Goal: Transaction & Acquisition: Purchase product/service

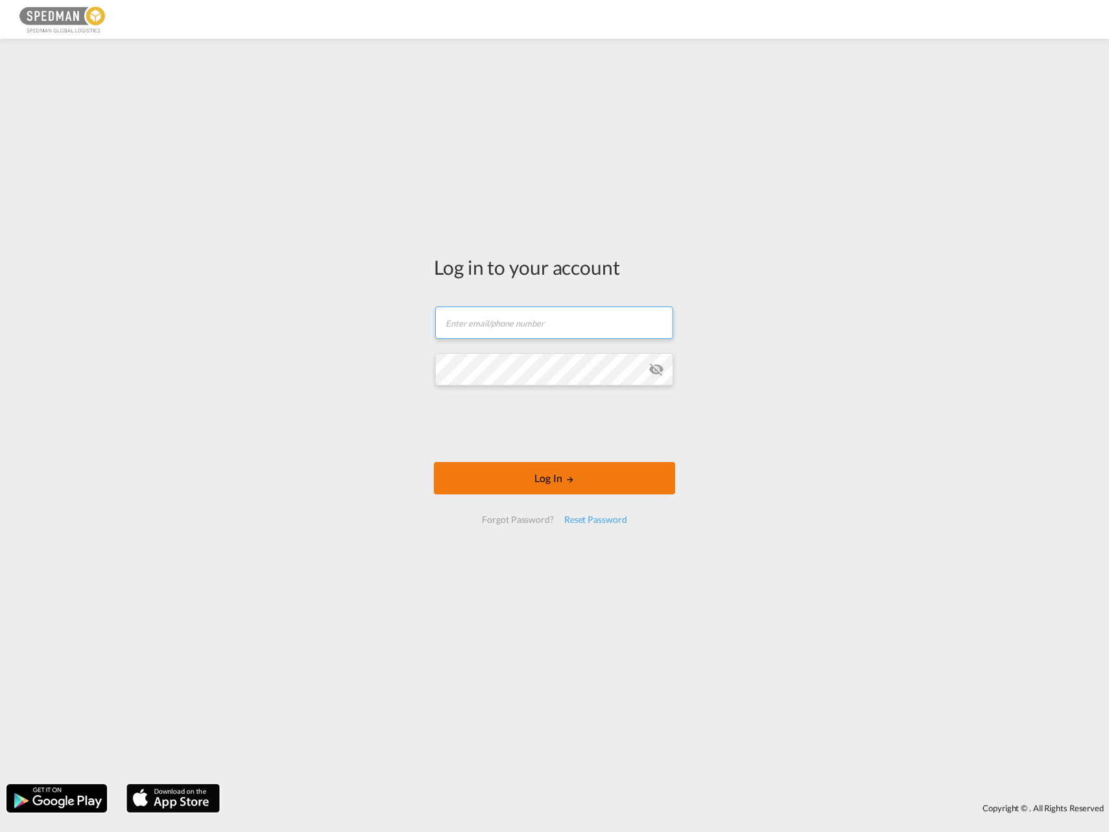
type input "[EMAIL_ADDRESS][DOMAIN_NAME]"
click at [487, 471] on button "Log In" at bounding box center [554, 478] width 241 height 32
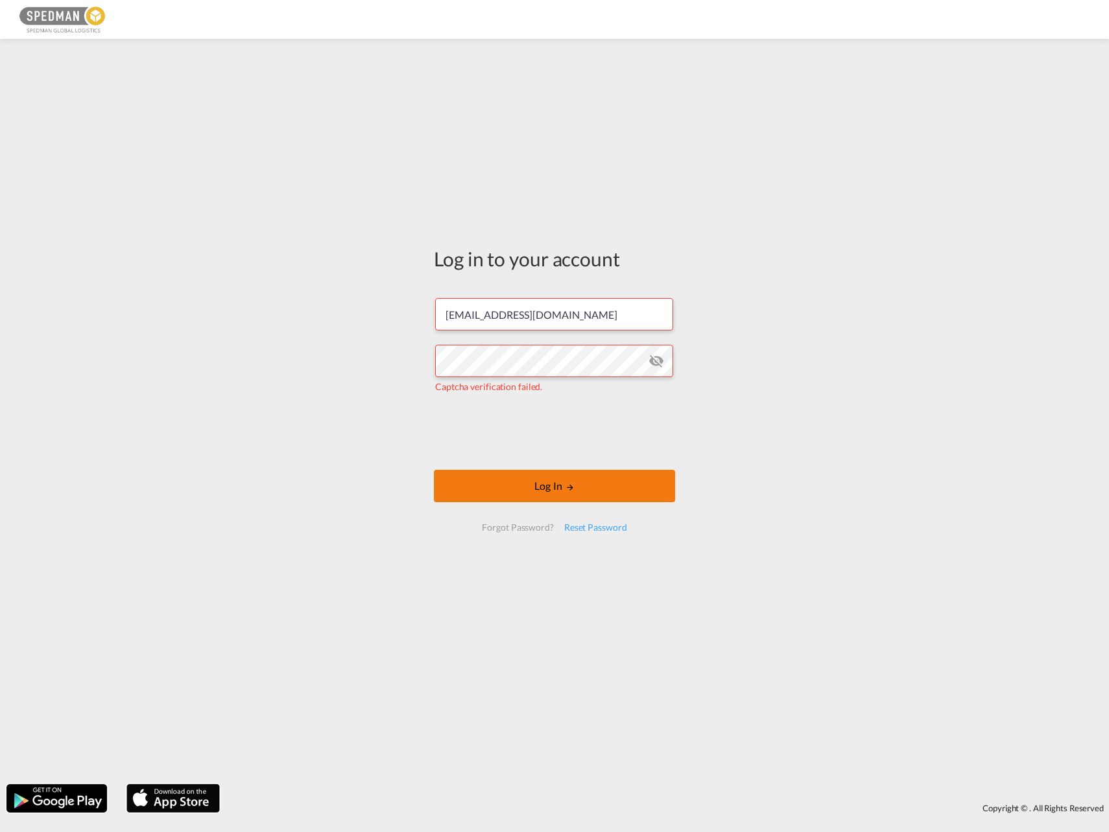
click at [540, 486] on button "Log In" at bounding box center [554, 486] width 241 height 32
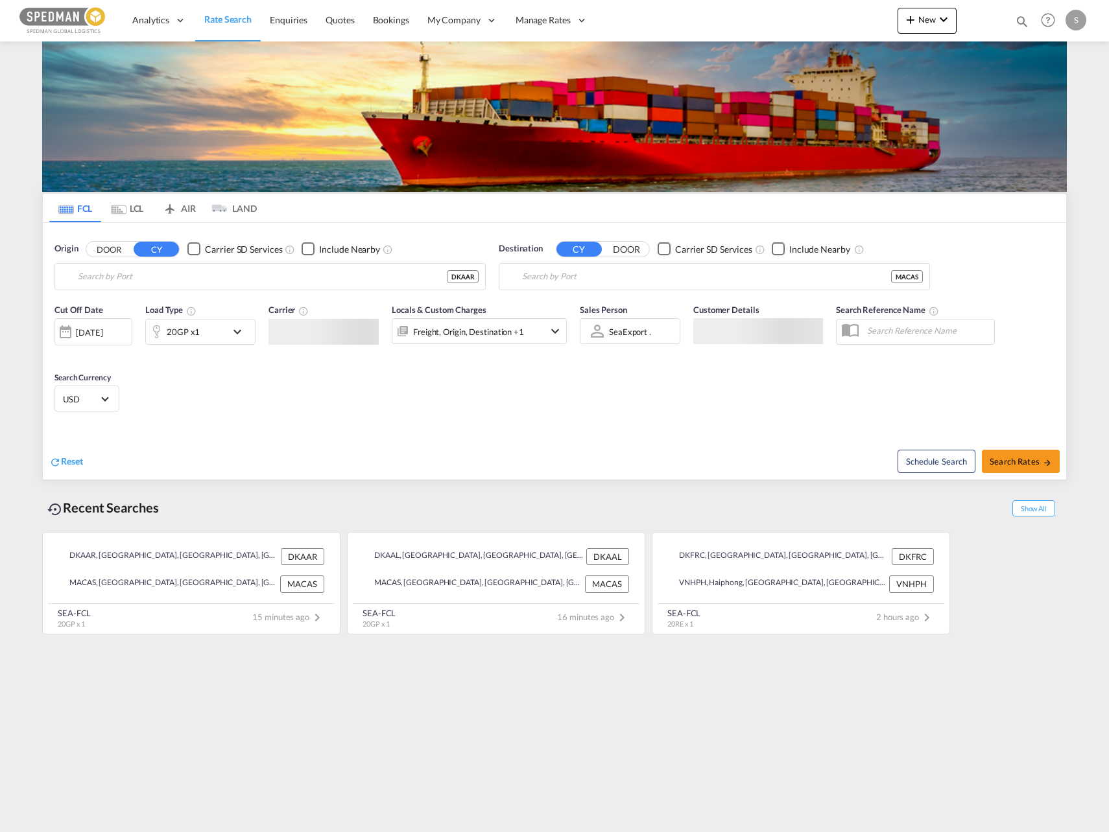
type input "[GEOGRAPHIC_DATA], [GEOGRAPHIC_DATA]"
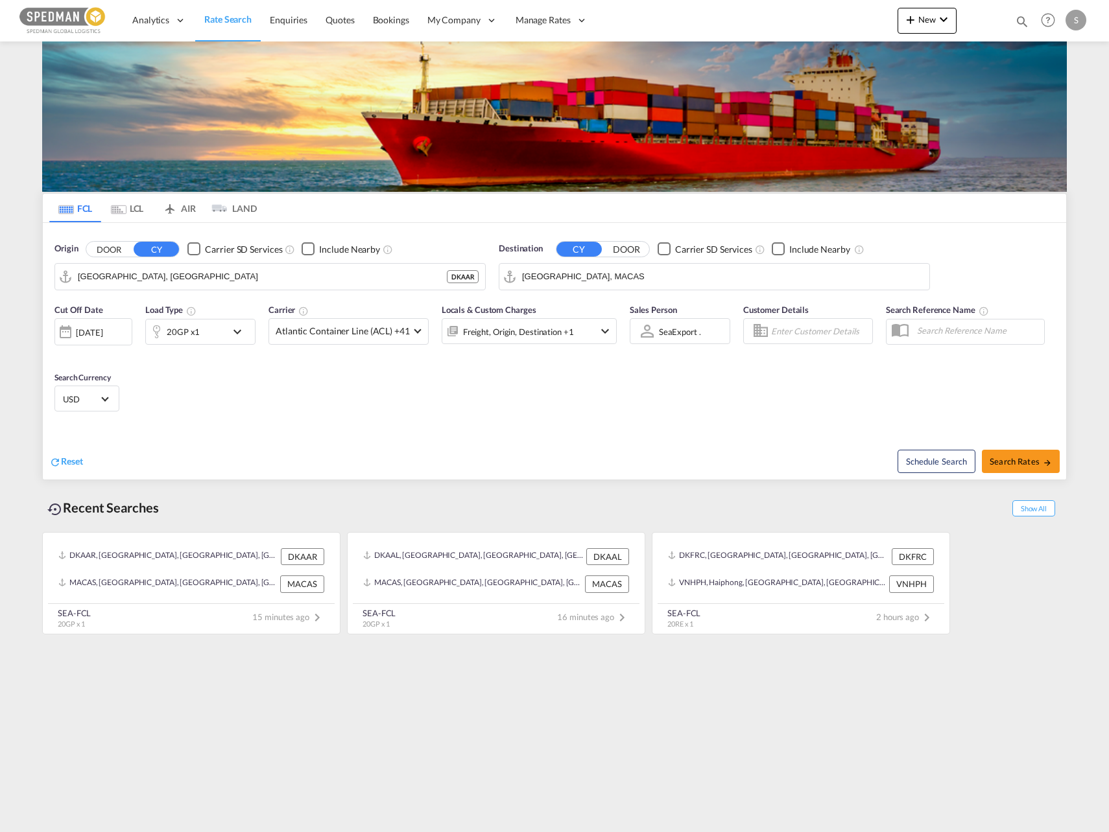
click at [646, 284] on input "[GEOGRAPHIC_DATA], MACAS" at bounding box center [722, 276] width 401 height 19
click at [574, 301] on div "[GEOGRAPHIC_DATA] [GEOGRAPHIC_DATA] ZADUR" at bounding box center [622, 312] width 246 height 39
type input "[GEOGRAPHIC_DATA], ZADUR"
click at [249, 337] on md-icon "icon-chevron-down" at bounding box center [240, 332] width 22 height 16
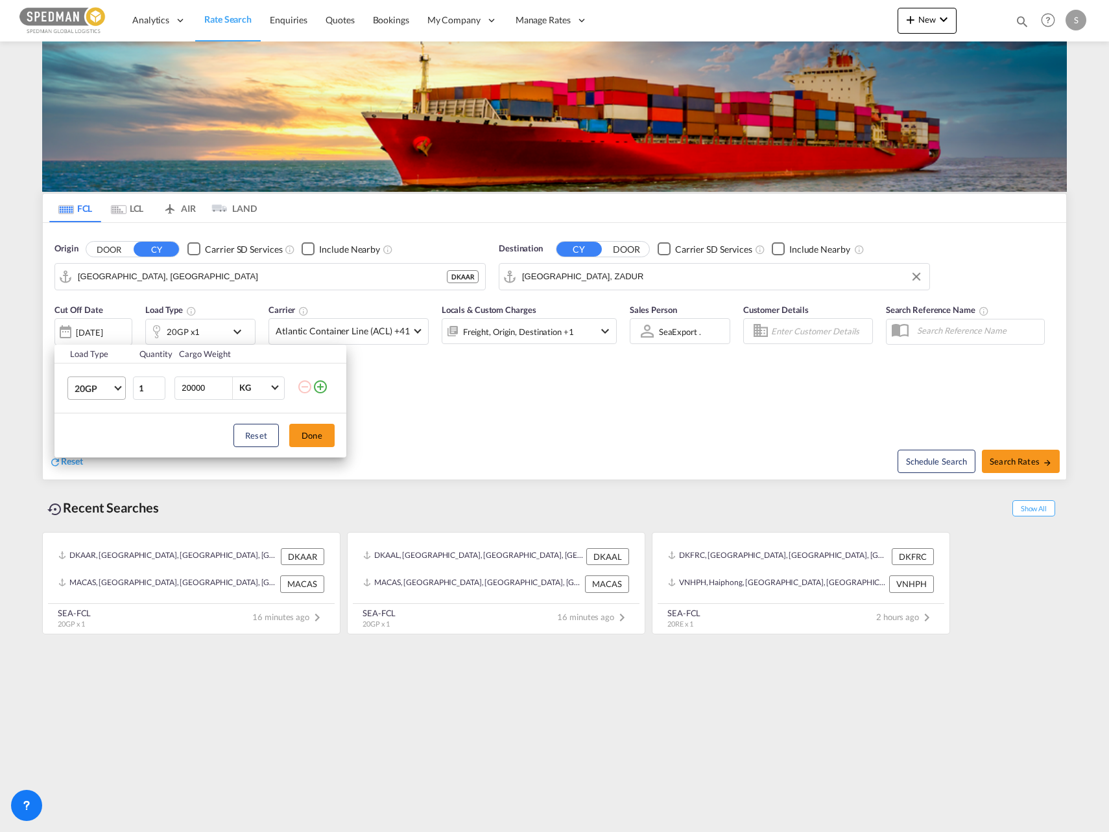
click at [112, 393] on span "20GP" at bounding box center [94, 388] width 38 height 13
click at [104, 447] on md-option "40HC" at bounding box center [108, 450] width 88 height 31
click at [317, 442] on button "Done" at bounding box center [311, 435] width 45 height 23
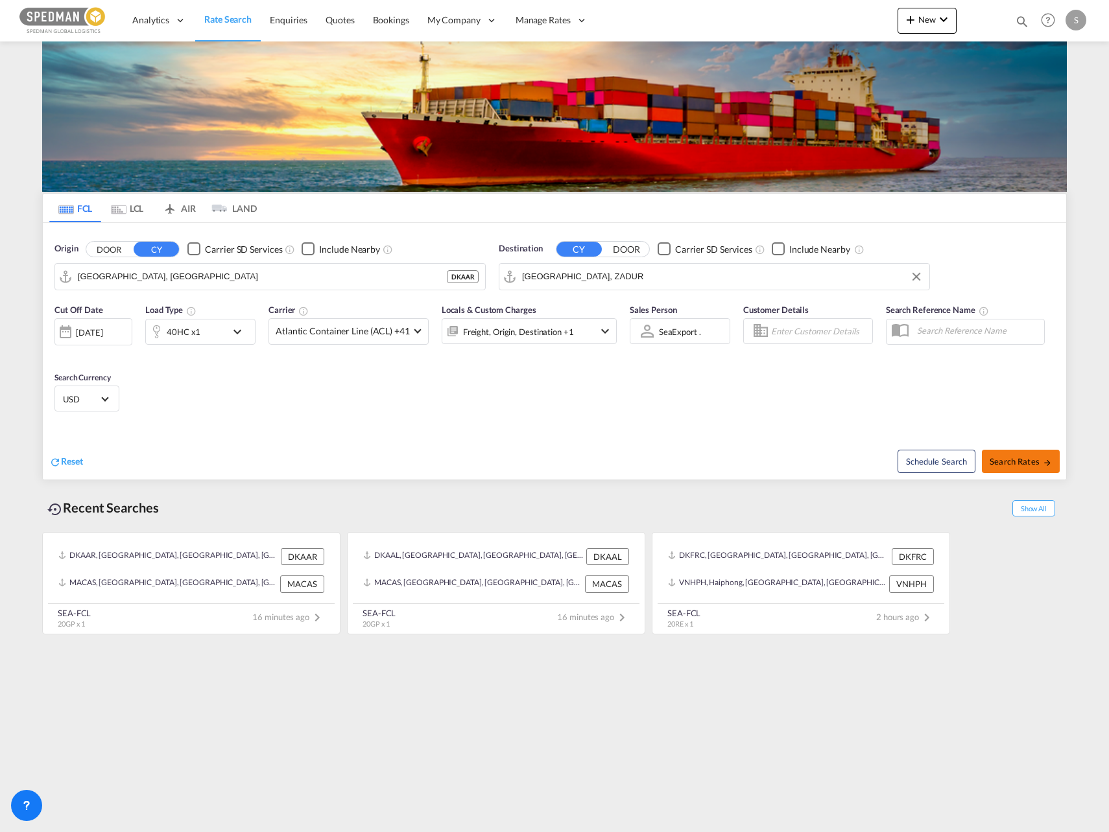
click at [1010, 471] on button "Search Rates" at bounding box center [1021, 461] width 78 height 23
type input "DKAAR to ZADUR / [DATE]"
